Goal: Obtain resource: Obtain resource

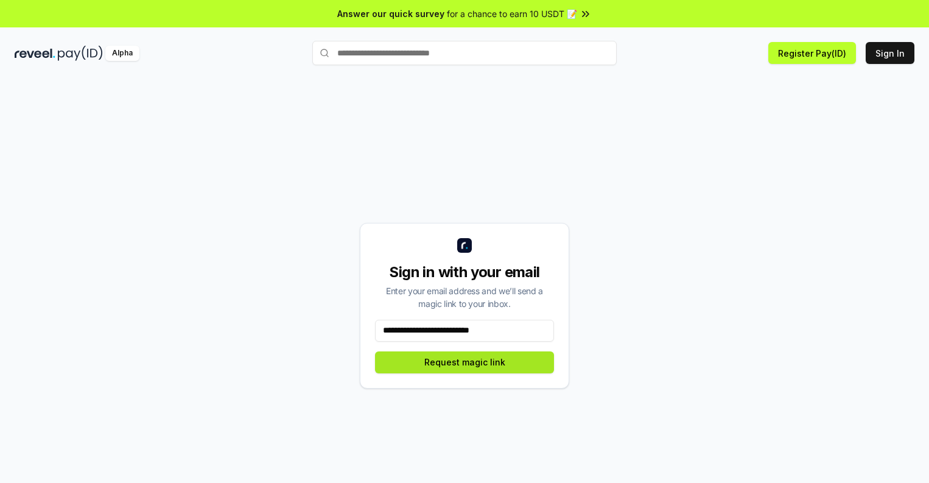
type input "**********"
click at [465, 362] on button "Request magic link" at bounding box center [464, 362] width 179 height 22
